Goal: Find specific page/section: Find specific page/section

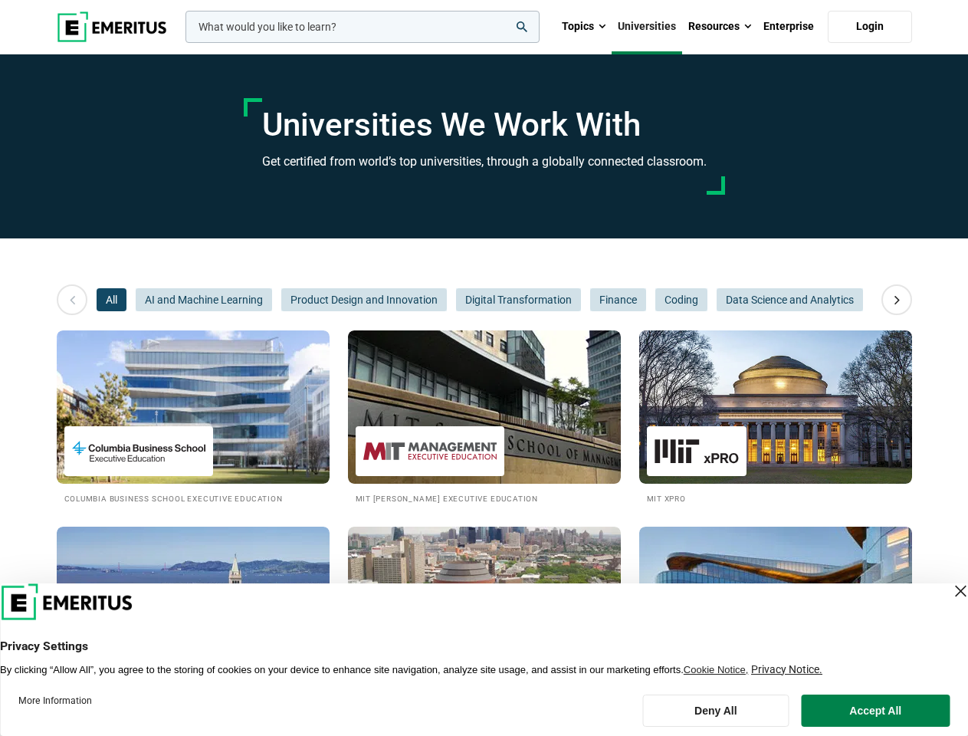
click at [363, 27] on input "woocommerce-product-search-field-0" at bounding box center [363, 27] width 354 height 32
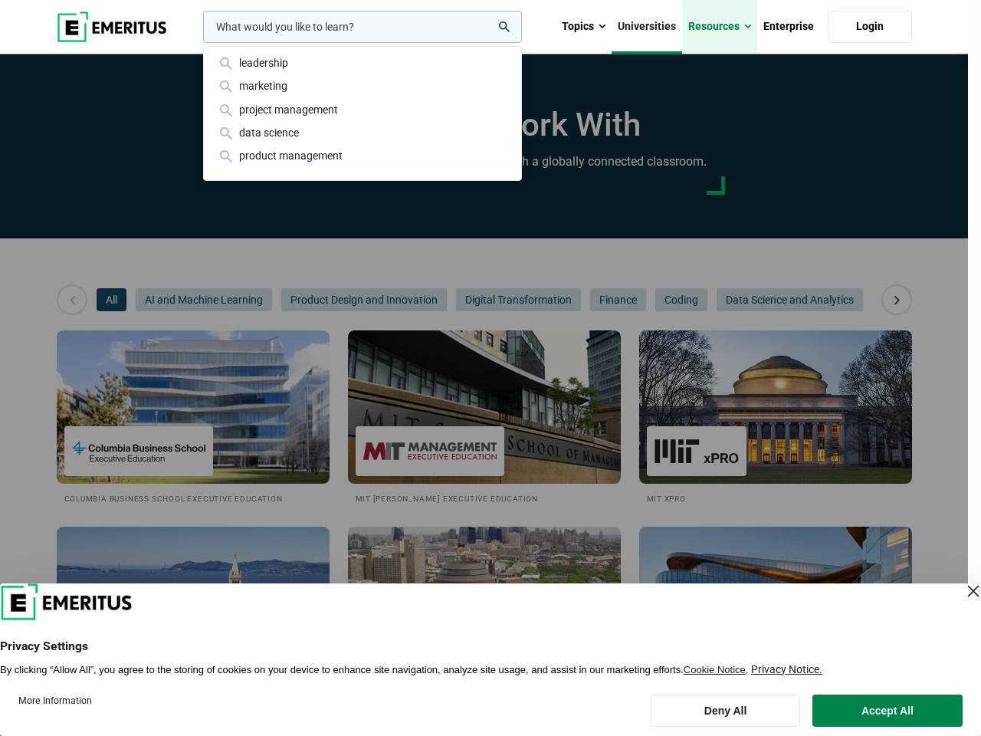
click at [720, 27] on link "Resources" at bounding box center [719, 27] width 75 height 54
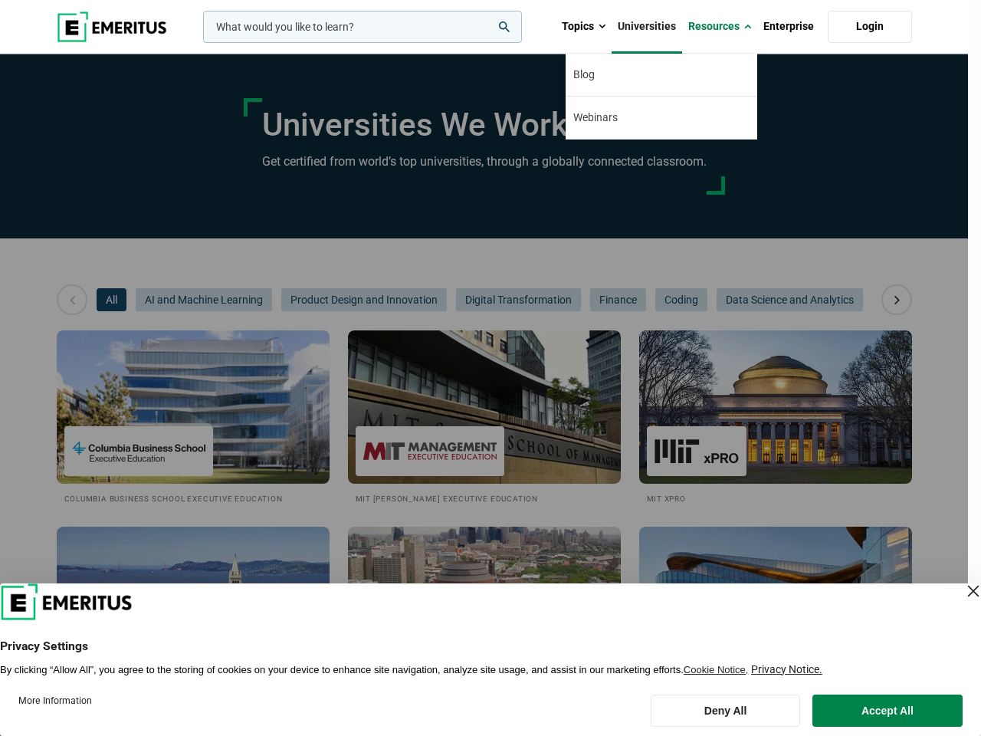
click at [200, 43] on div "leadership marketing project management data science product management" at bounding box center [361, 27] width 322 height 32
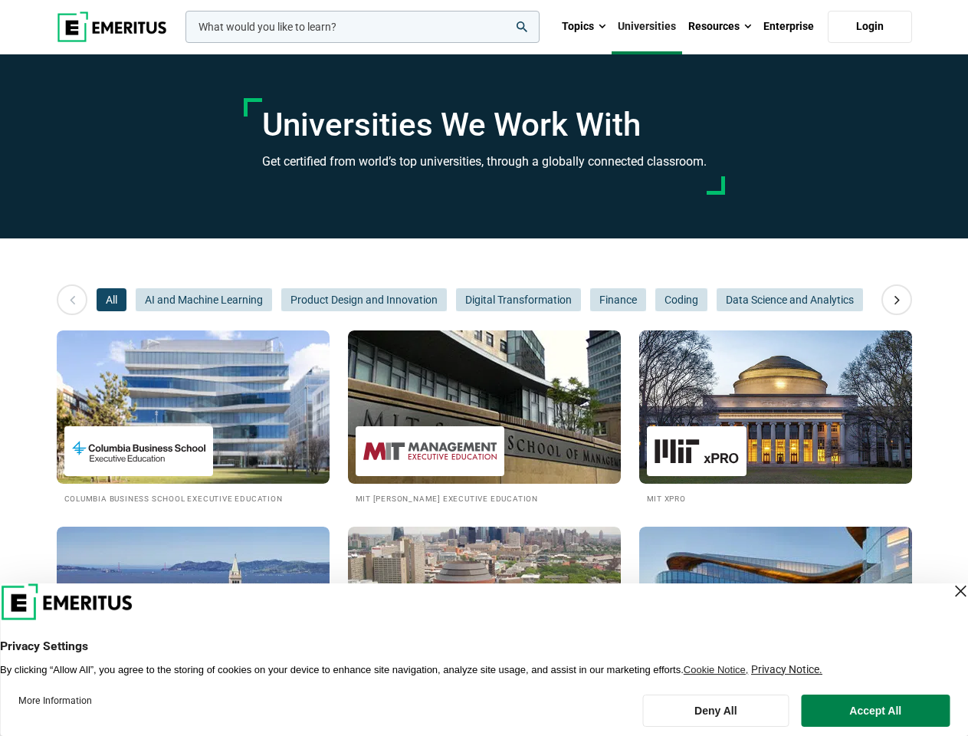
click at [897, 300] on icon at bounding box center [897, 300] width 27 height 28
click at [136, 300] on span "AI and Machine Learning" at bounding box center [204, 299] width 136 height 23
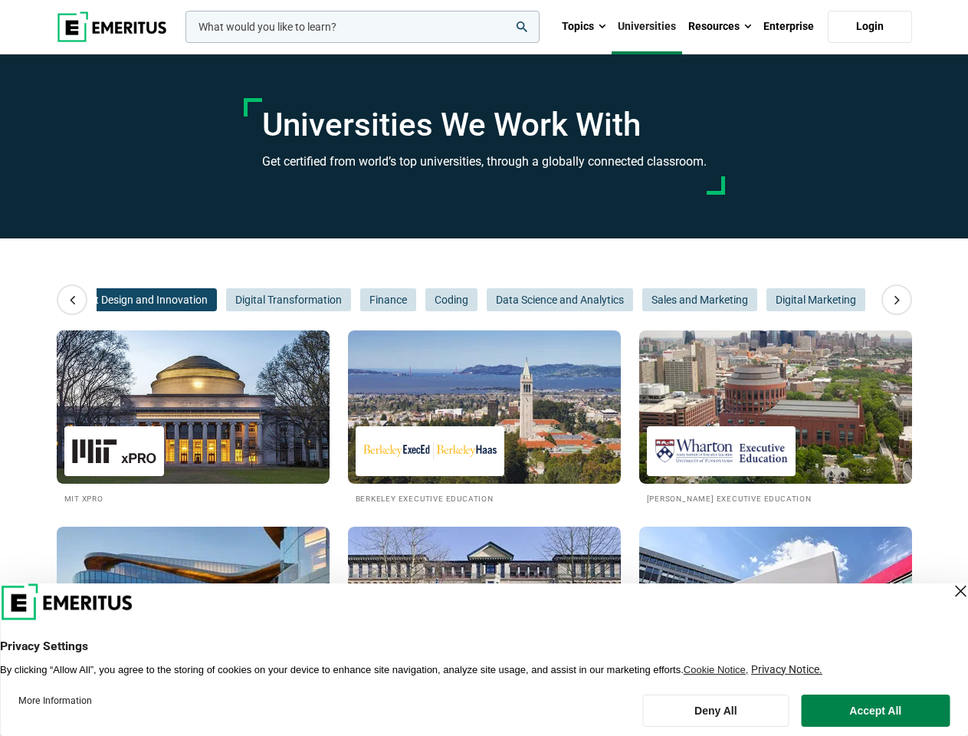
click at [204, 300] on span "Product Design and Innovation" at bounding box center [134, 299] width 166 height 23
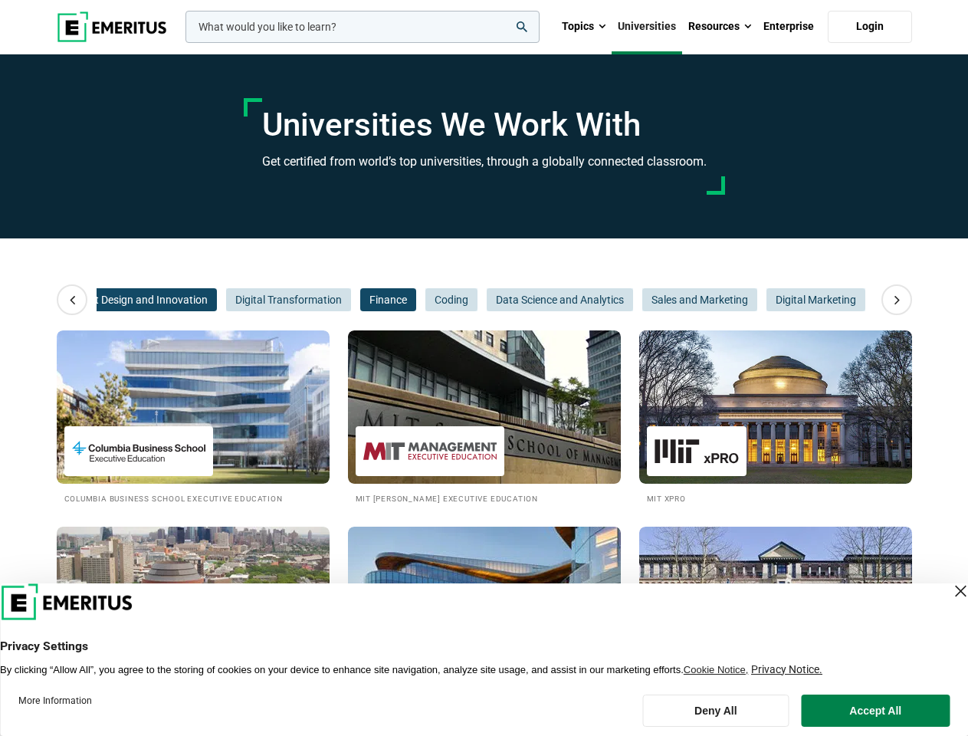
click at [364, 300] on span "Finance" at bounding box center [388, 299] width 56 height 23
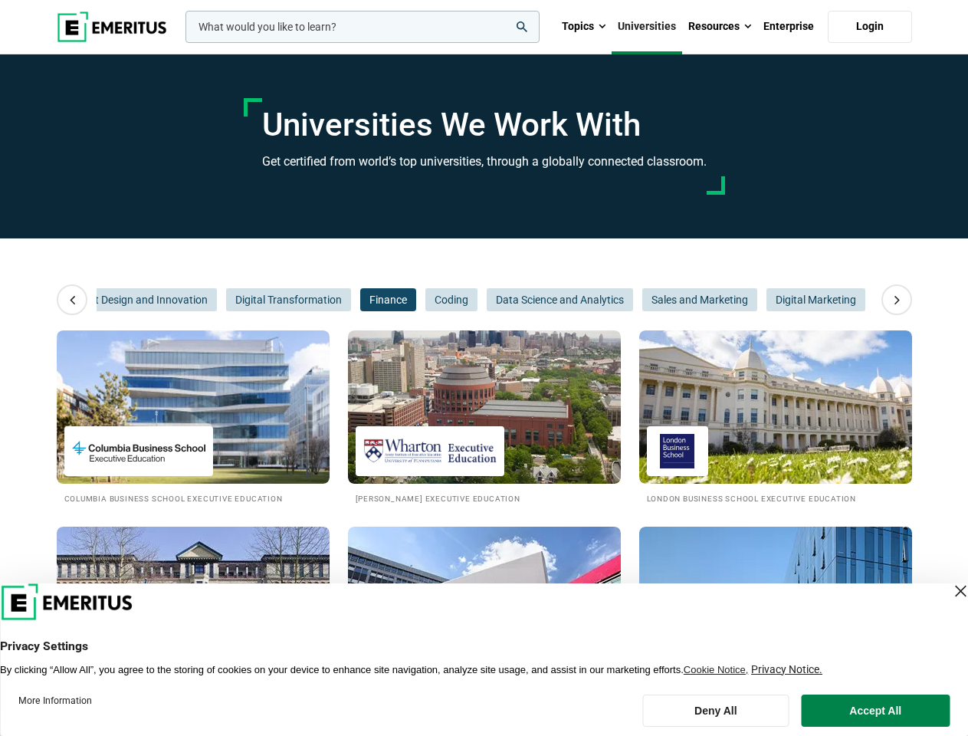
scroll to position [0, 230]
click at [518, 300] on span "Data Science and Analytics" at bounding box center [560, 299] width 146 height 23
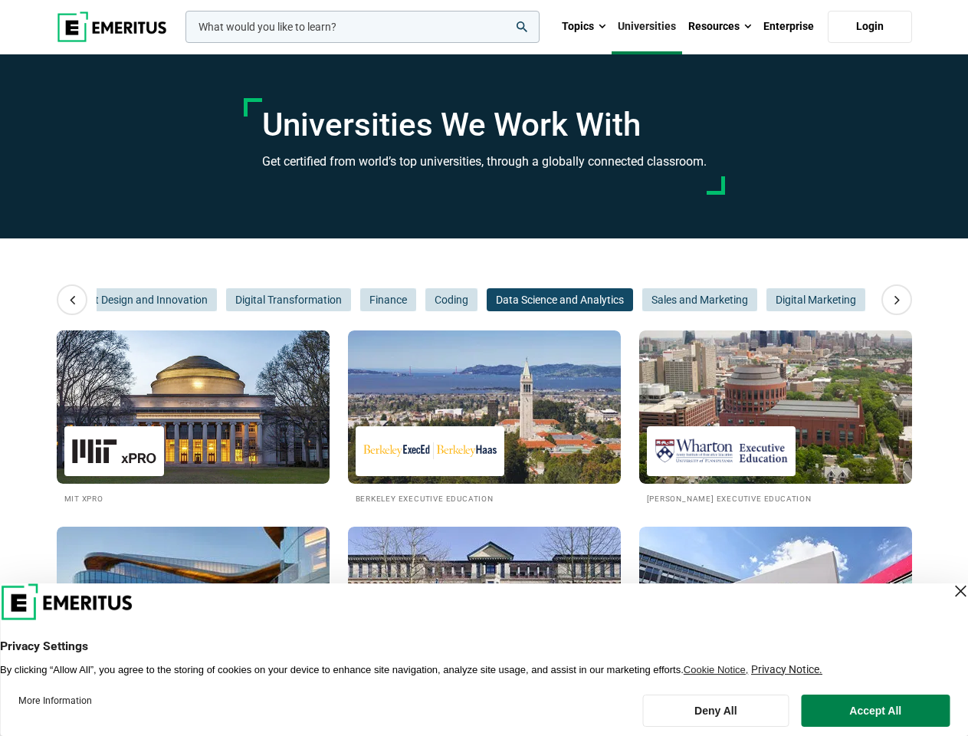
click at [617, 300] on span "Data Science and Analytics" at bounding box center [560, 299] width 146 height 23
click at [681, 300] on span "Sales and Marketing" at bounding box center [699, 299] width 115 height 23
